Goal: Task Accomplishment & Management: Complete application form

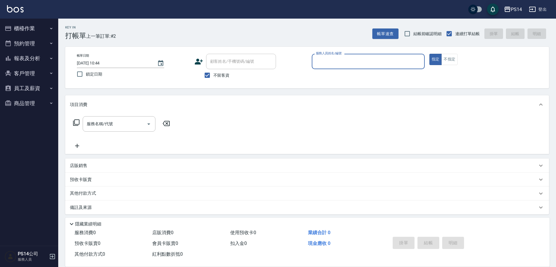
click at [31, 30] on button "櫃檯作業" at bounding box center [29, 28] width 54 height 15
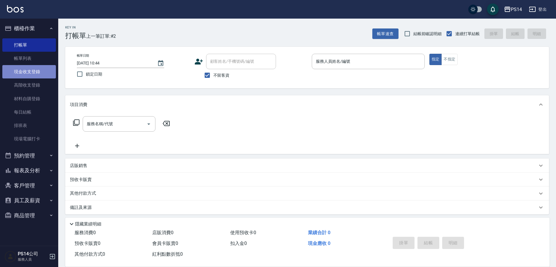
click at [39, 70] on link "現金收支登錄" at bounding box center [29, 71] width 54 height 13
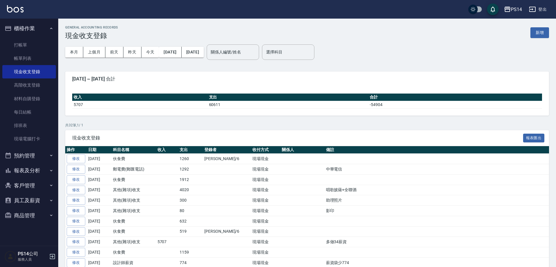
click at [41, 169] on button "報表及分析" at bounding box center [29, 170] width 54 height 15
click at [35, 200] on link "店家日報表" at bounding box center [29, 200] width 54 height 13
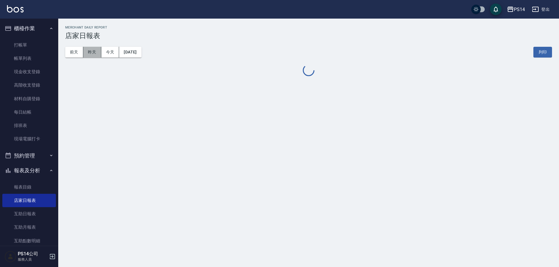
click at [94, 54] on button "昨天" at bounding box center [92, 52] width 18 height 11
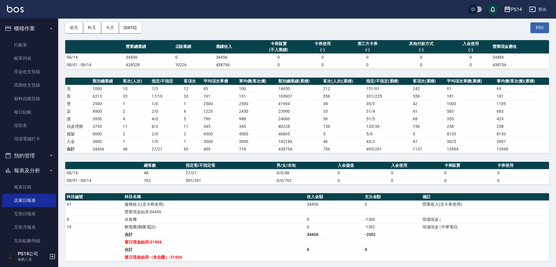
scroll to position [58, 0]
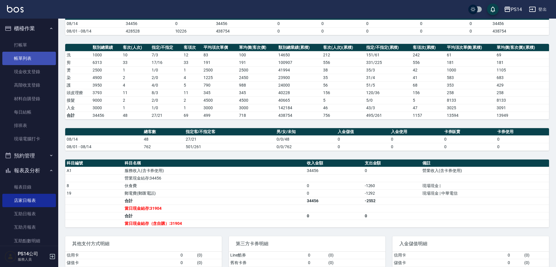
click at [20, 56] on link "帳單列表" at bounding box center [29, 58] width 54 height 13
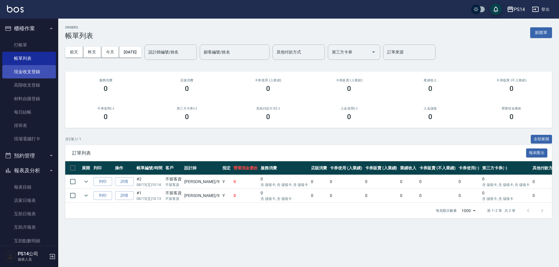
click at [24, 77] on link "現金收支登錄" at bounding box center [29, 71] width 54 height 13
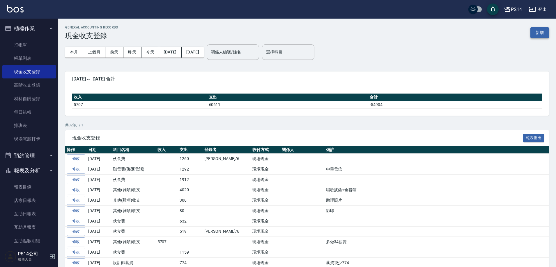
click at [544, 33] on button "新增" at bounding box center [539, 32] width 19 height 11
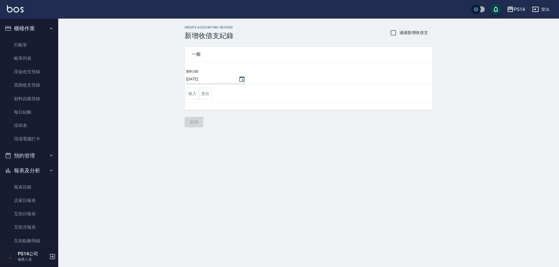
click at [404, 33] on span "連續新增收借支" at bounding box center [413, 33] width 29 height 6
click at [399, 33] on input "連續新增收借支" at bounding box center [393, 33] width 12 height 12
checkbox input "true"
click at [239, 81] on icon "Choose date, selected date is 2025-08-15" at bounding box center [241, 79] width 5 height 6
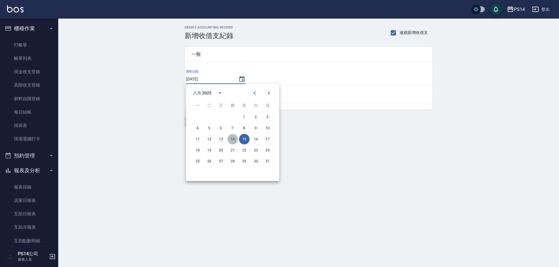
click at [230, 141] on button "14" at bounding box center [232, 139] width 10 height 10
type input "[DATE]"
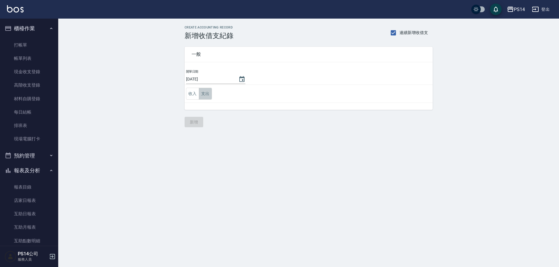
click at [209, 93] on button "支出" at bounding box center [205, 94] width 13 height 12
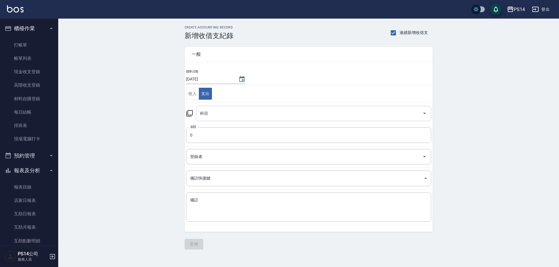
click at [215, 115] on input "科目" at bounding box center [308, 114] width 221 height 10
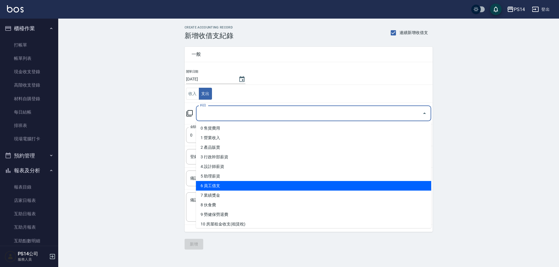
click at [229, 184] on li "6 員工借支" at bounding box center [313, 186] width 235 height 10
type input "6 員工借支"
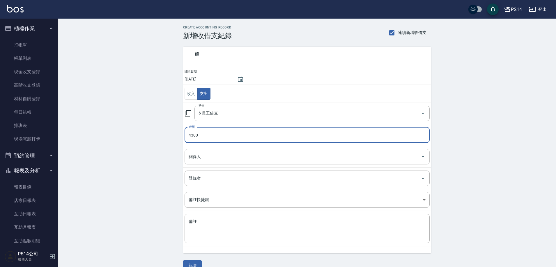
type input "4300"
click at [228, 159] on input "關係人" at bounding box center [302, 157] width 231 height 10
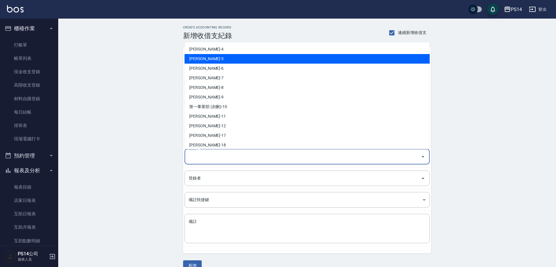
scroll to position [116, 0]
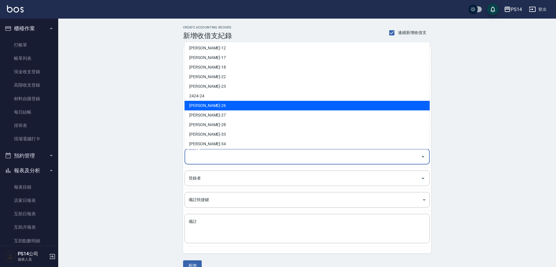
click at [208, 106] on li "[PERSON_NAME]-26" at bounding box center [306, 106] width 245 height 10
type input "[PERSON_NAME]-26"
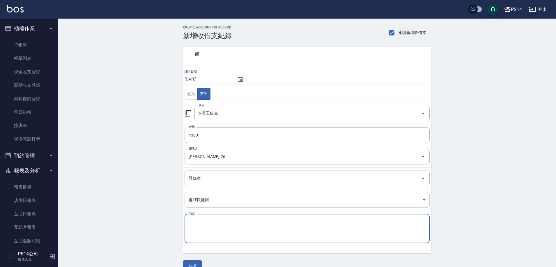
drag, startPoint x: 233, startPoint y: 235, endPoint x: 241, endPoint y: 194, distance: 41.8
click at [233, 234] on textarea "備註" at bounding box center [307, 229] width 237 height 20
type textarea "u"
type textarea "m"
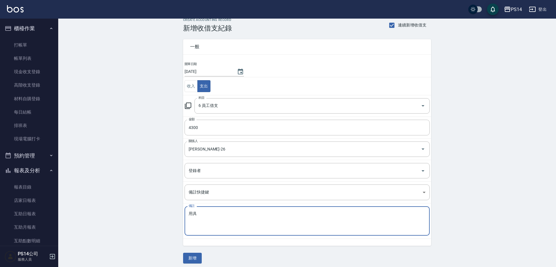
scroll to position [11, 0]
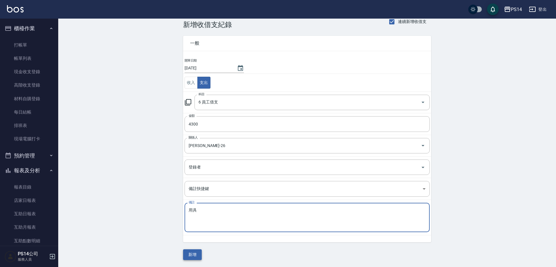
type textarea "用具"
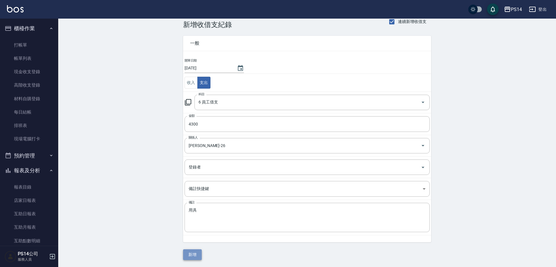
click at [191, 254] on button "新增" at bounding box center [192, 255] width 19 height 11
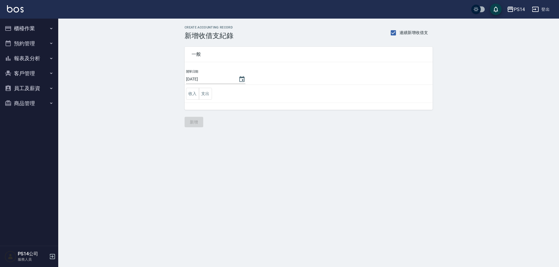
click at [205, 101] on td "收入 支出" at bounding box center [308, 94] width 248 height 18
click at [204, 93] on button "支出" at bounding box center [205, 94] width 13 height 12
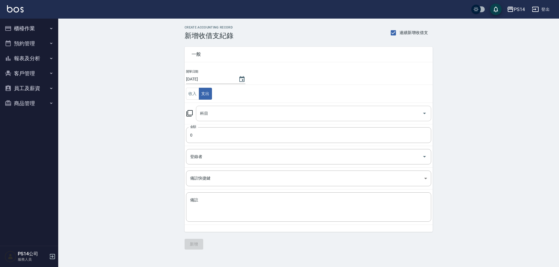
click at [221, 118] on input "科目" at bounding box center [308, 114] width 221 height 10
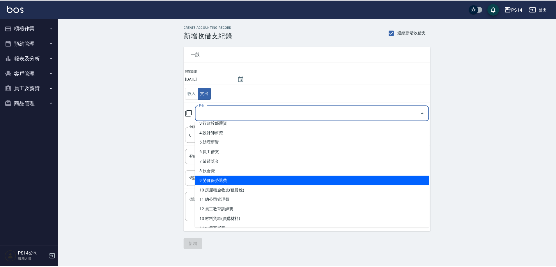
scroll to position [29, 0]
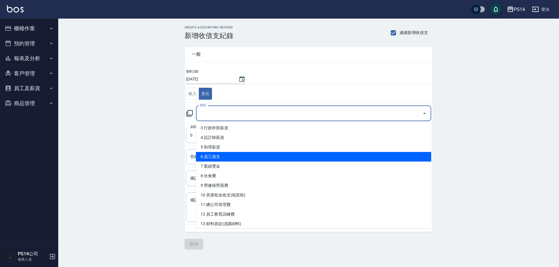
click at [221, 154] on li "6 員工借支" at bounding box center [313, 157] width 235 height 10
type input "6 員工借支"
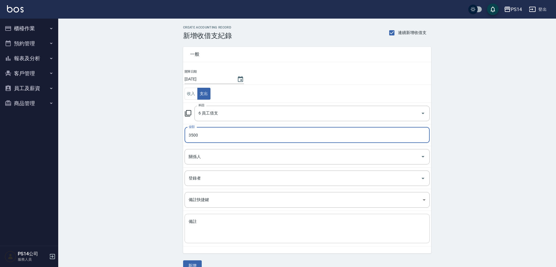
type input "3500"
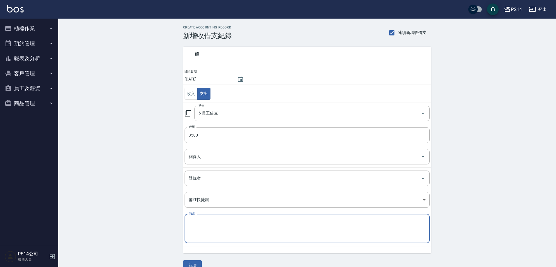
click at [203, 227] on textarea "備註" at bounding box center [307, 229] width 237 height 20
type textarea "j"
type textarea "ㄐ"
type textarea "用具"
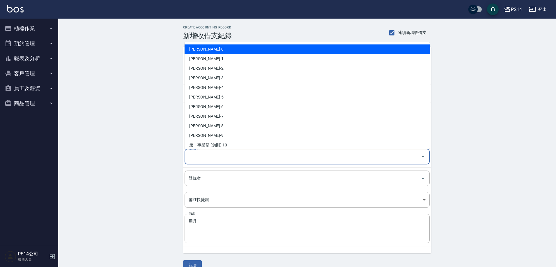
click at [232, 157] on input "關係人" at bounding box center [302, 157] width 231 height 10
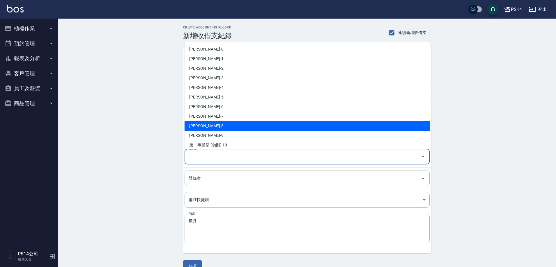
scroll to position [116, 0]
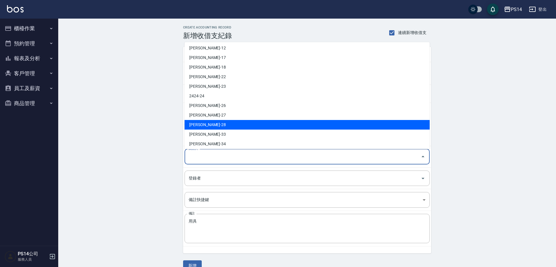
click at [212, 128] on li "[PERSON_NAME]-28" at bounding box center [306, 125] width 245 height 10
type input "[PERSON_NAME]-28"
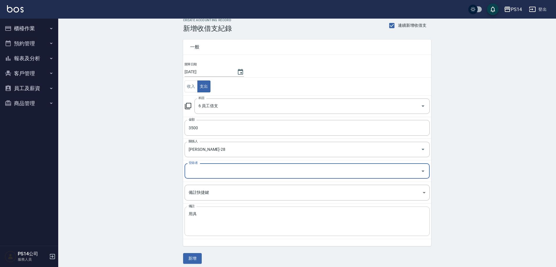
scroll to position [11, 0]
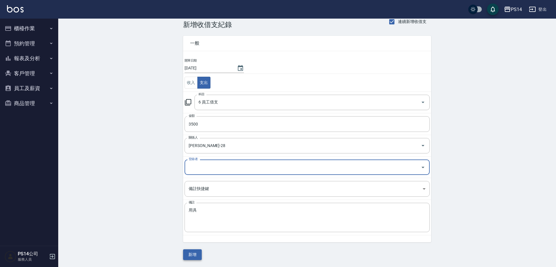
click at [191, 252] on button "新增" at bounding box center [192, 255] width 19 height 11
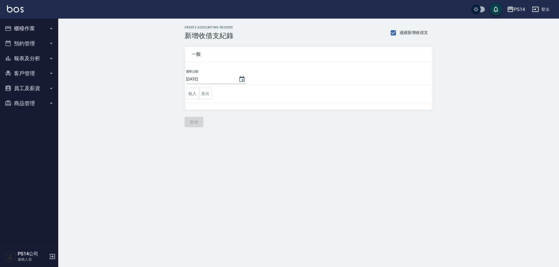
click at [27, 58] on button "報表及分析" at bounding box center [29, 58] width 54 height 15
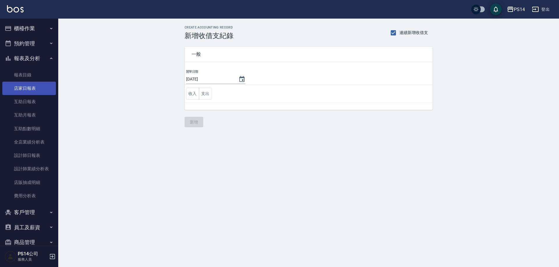
click at [29, 88] on link "店家日報表" at bounding box center [29, 88] width 54 height 13
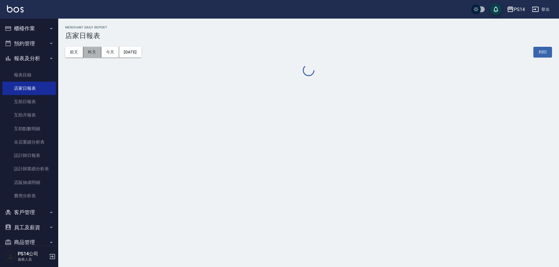
click at [95, 52] on button "昨天" at bounding box center [92, 52] width 18 height 11
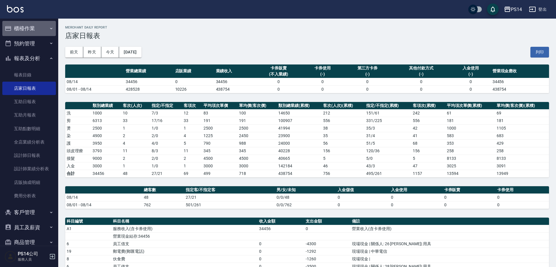
drag, startPoint x: 36, startPoint y: 32, endPoint x: 36, endPoint y: 50, distance: 17.8
click at [36, 32] on button "櫃檯作業" at bounding box center [29, 28] width 54 height 15
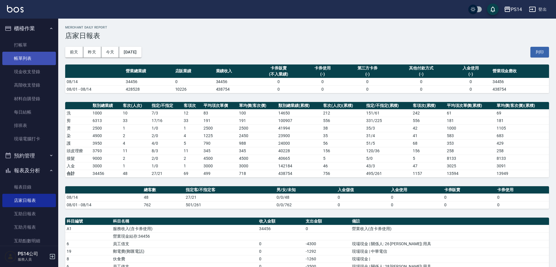
click at [33, 65] on link "帳單列表" at bounding box center [29, 58] width 54 height 13
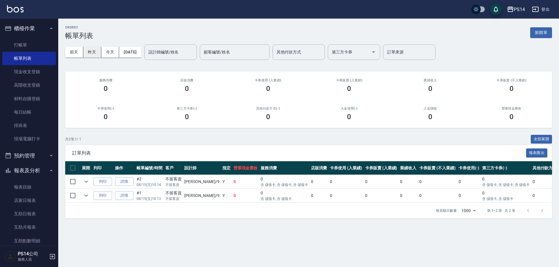
click at [95, 53] on button "昨天" at bounding box center [92, 52] width 18 height 11
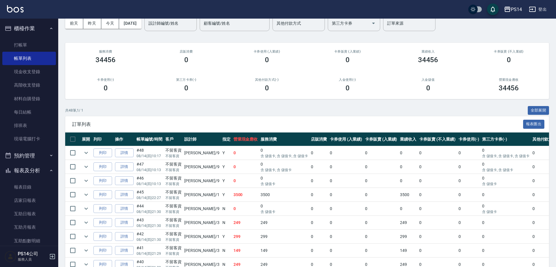
scroll to position [29, 0]
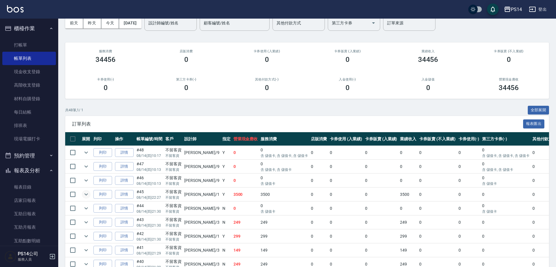
click at [88, 197] on icon "expand row" at bounding box center [86, 194] width 7 height 7
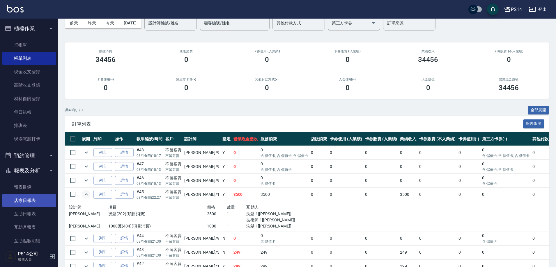
click at [21, 194] on link "店家日報表" at bounding box center [29, 200] width 54 height 13
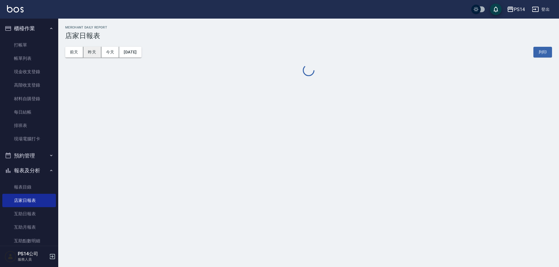
click at [97, 48] on button "昨天" at bounding box center [92, 52] width 18 height 11
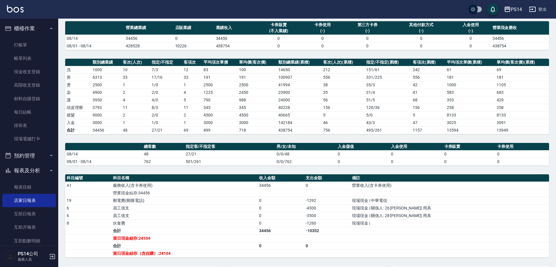
scroll to position [87, 0]
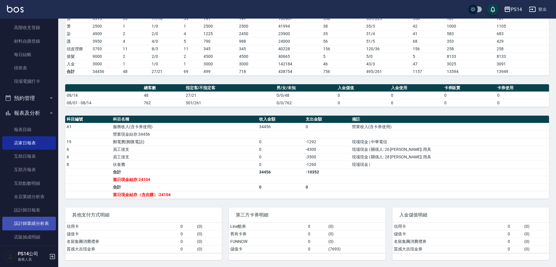
scroll to position [58, 0]
click at [32, 211] on link "設計師日報表" at bounding box center [29, 209] width 54 height 13
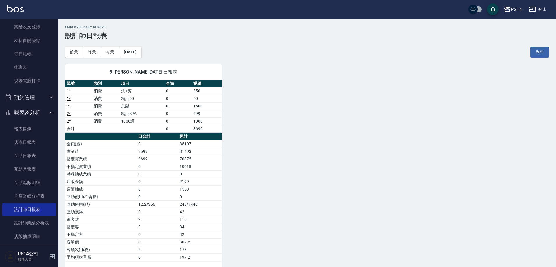
click at [19, 7] on img at bounding box center [15, 8] width 17 height 7
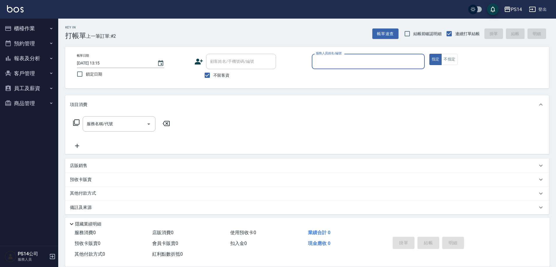
click at [21, 58] on button "報表及分析" at bounding box center [29, 58] width 54 height 15
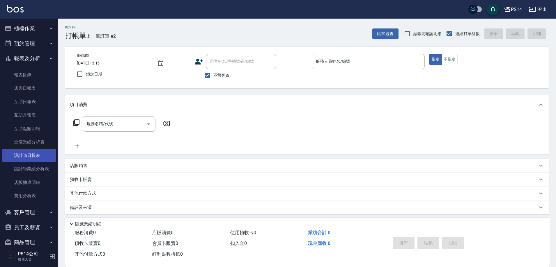
click at [26, 154] on link "設計師日報表" at bounding box center [29, 155] width 54 height 13
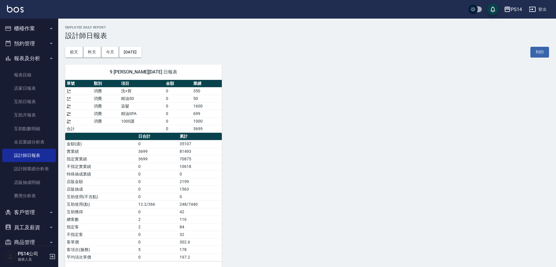
click at [20, 10] on img at bounding box center [15, 8] width 17 height 7
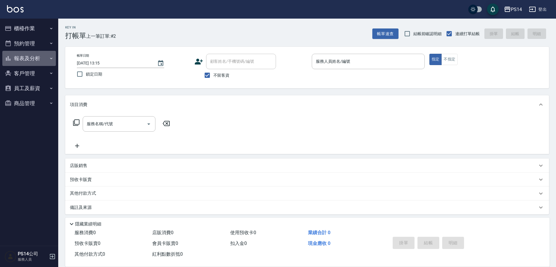
drag, startPoint x: 30, startPoint y: 57, endPoint x: 30, endPoint y: 82, distance: 24.4
click at [30, 59] on button "報表及分析" at bounding box center [29, 58] width 54 height 15
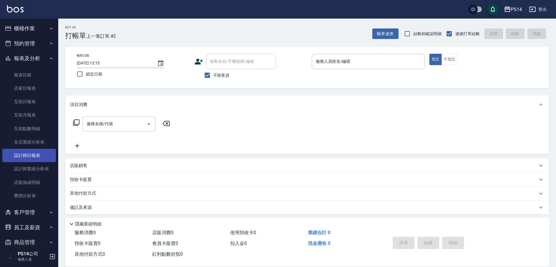
click at [37, 154] on link "設計師日報表" at bounding box center [29, 155] width 54 height 13
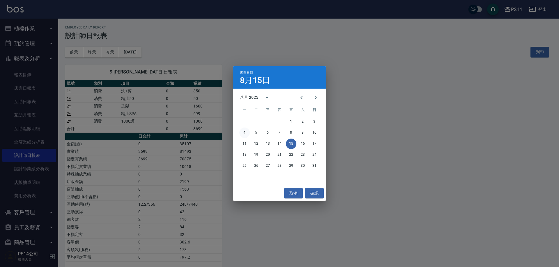
click at [244, 134] on button "4" at bounding box center [244, 133] width 10 height 10
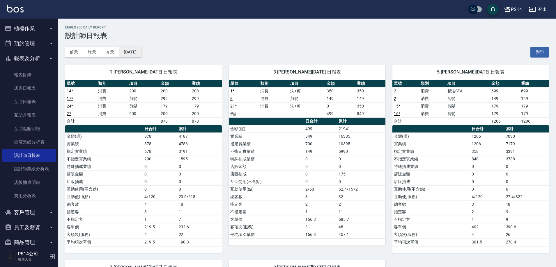
click at [141, 56] on button "2025/08/04" at bounding box center [130, 52] width 22 height 11
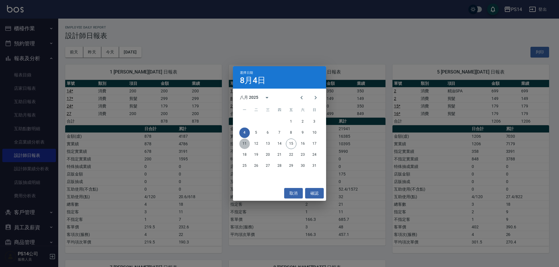
click at [245, 144] on button "11" at bounding box center [244, 144] width 10 height 10
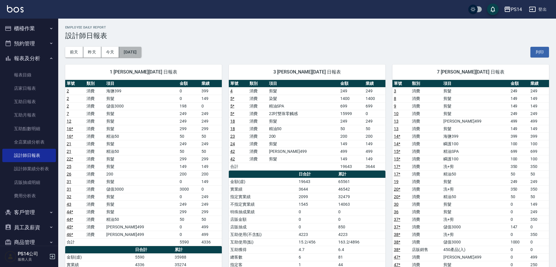
click at [133, 51] on button "2025/08/11" at bounding box center [130, 52] width 22 height 11
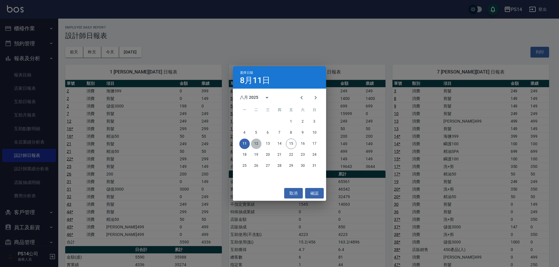
click at [253, 142] on button "12" at bounding box center [256, 144] width 10 height 10
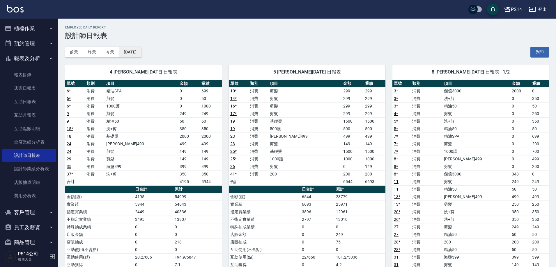
click at [137, 53] on button "2025/08/12" at bounding box center [130, 52] width 22 height 11
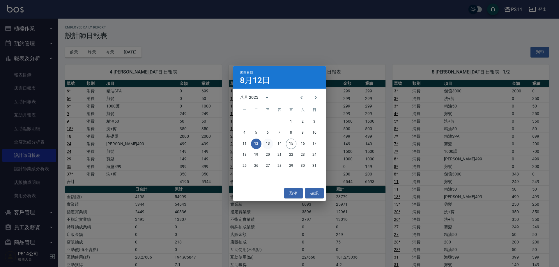
click at [268, 140] on button "13" at bounding box center [267, 144] width 10 height 10
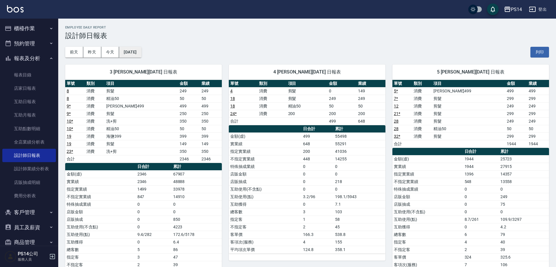
click at [139, 50] on button "2025/08/13" at bounding box center [130, 52] width 22 height 11
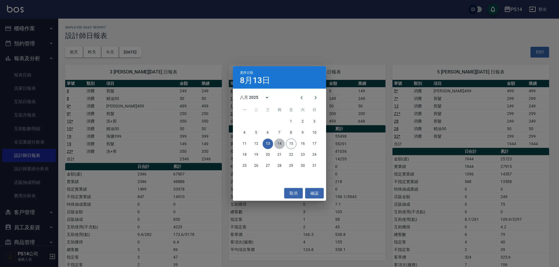
click at [278, 141] on button "14" at bounding box center [279, 144] width 10 height 10
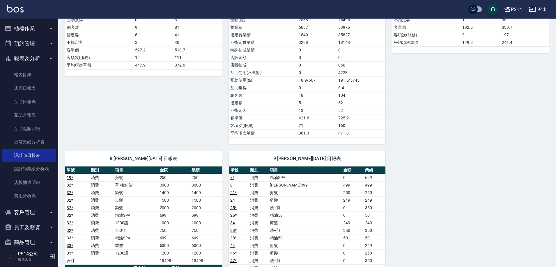
scroll to position [349, 0]
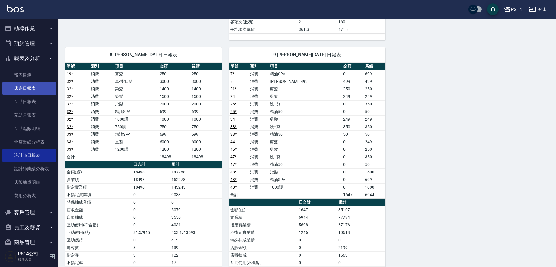
drag, startPoint x: 26, startPoint y: 92, endPoint x: 26, endPoint y: 95, distance: 3.2
click at [26, 92] on link "店家日報表" at bounding box center [29, 88] width 54 height 13
